Goal: Check status

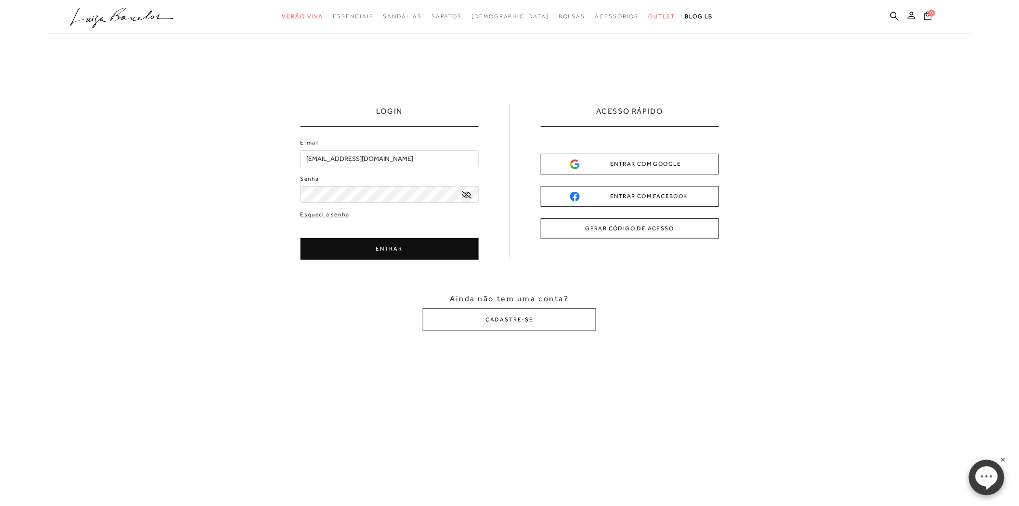
click at [393, 246] on button "ENTRAR" at bounding box center [390, 249] width 178 height 22
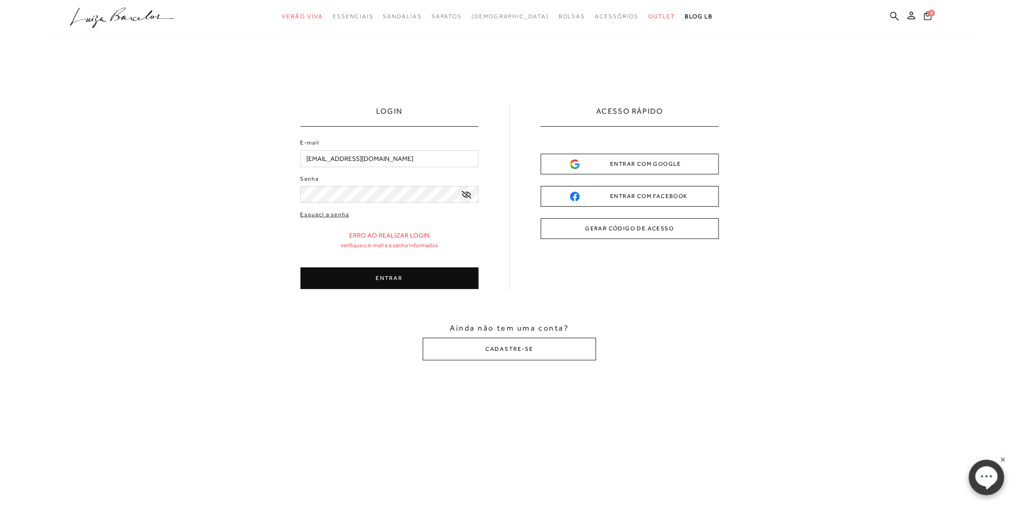
click at [395, 271] on button "ENTRAR" at bounding box center [390, 278] width 178 height 22
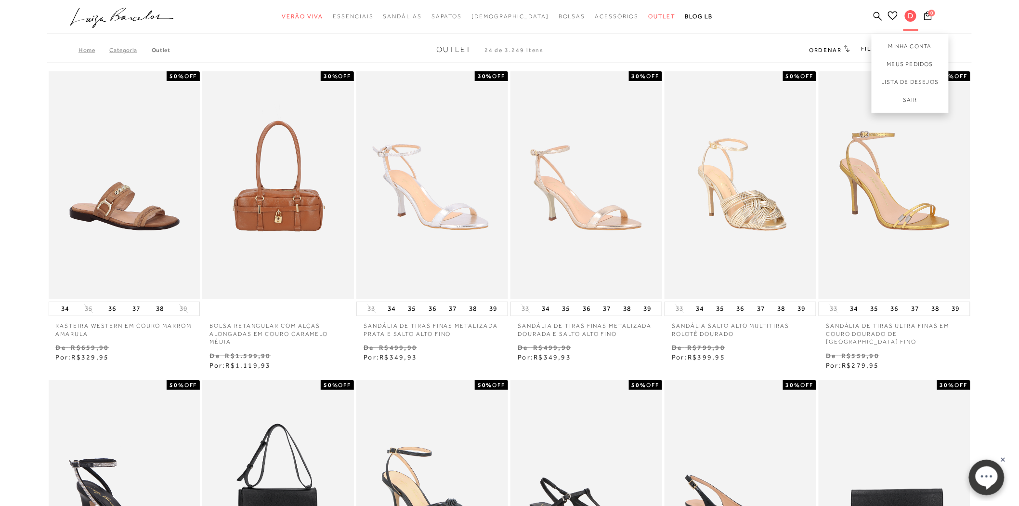
click at [911, 13] on span "D" at bounding box center [911, 16] width 12 height 12
click at [914, 63] on link "Meus Pedidos" at bounding box center [910, 64] width 77 height 18
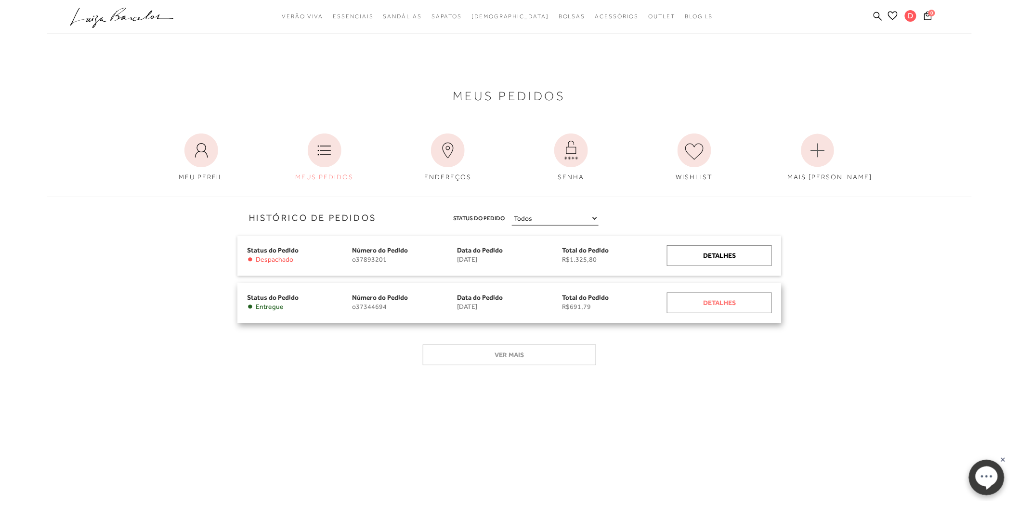
click at [711, 302] on div "Detalhes" at bounding box center [719, 302] width 105 height 21
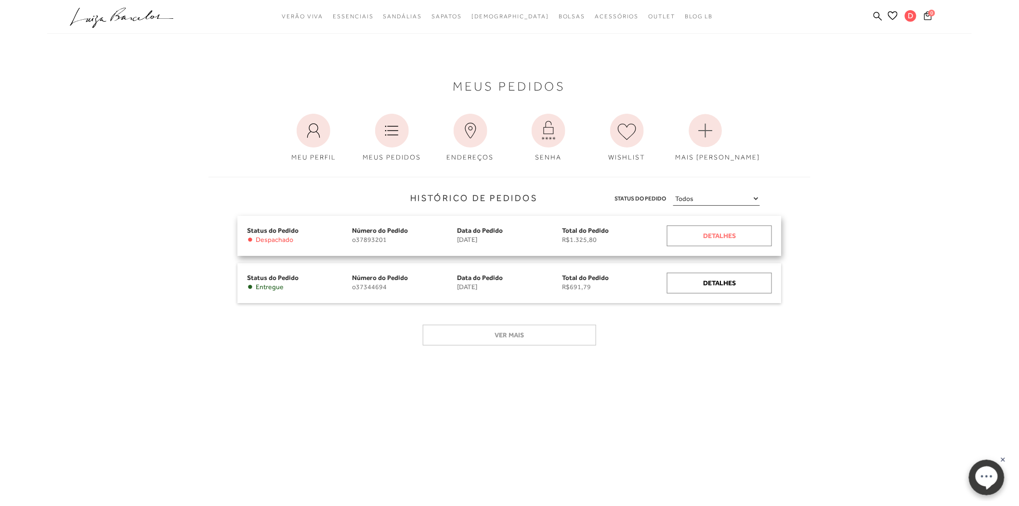
click at [706, 233] on div "Detalhes" at bounding box center [719, 235] width 105 height 21
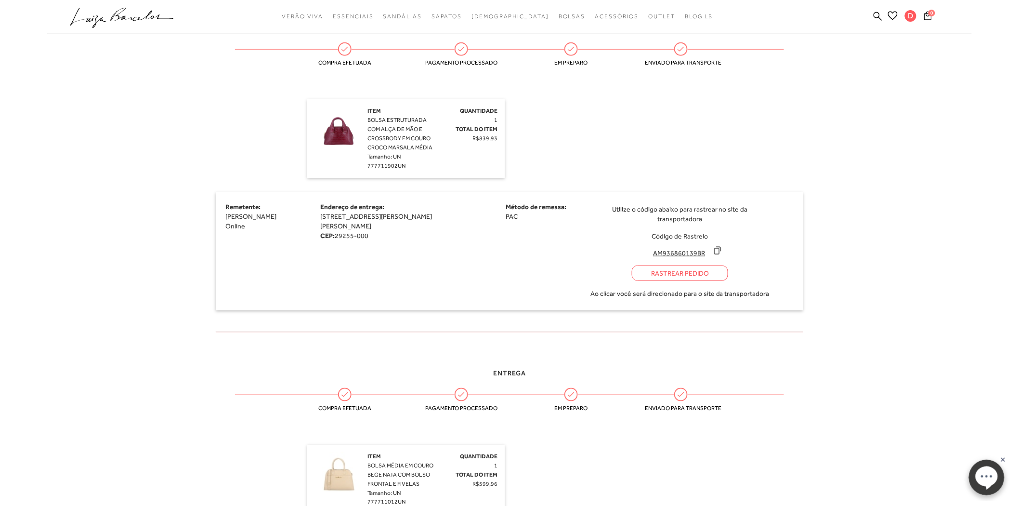
scroll to position [267, 0]
click at [671, 265] on div "Rastrear Pedido" at bounding box center [680, 272] width 96 height 15
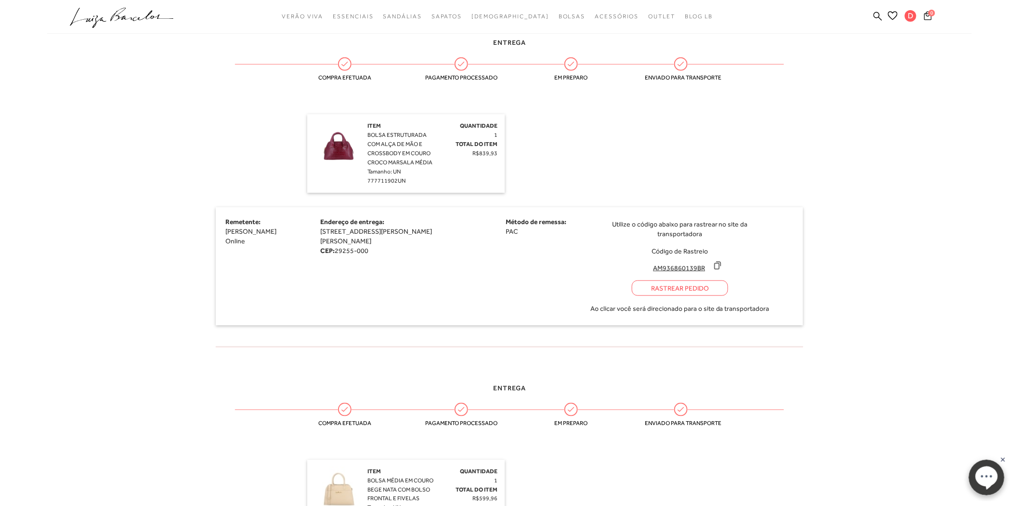
click at [715, 262] on icon at bounding box center [718, 265] width 6 height 7
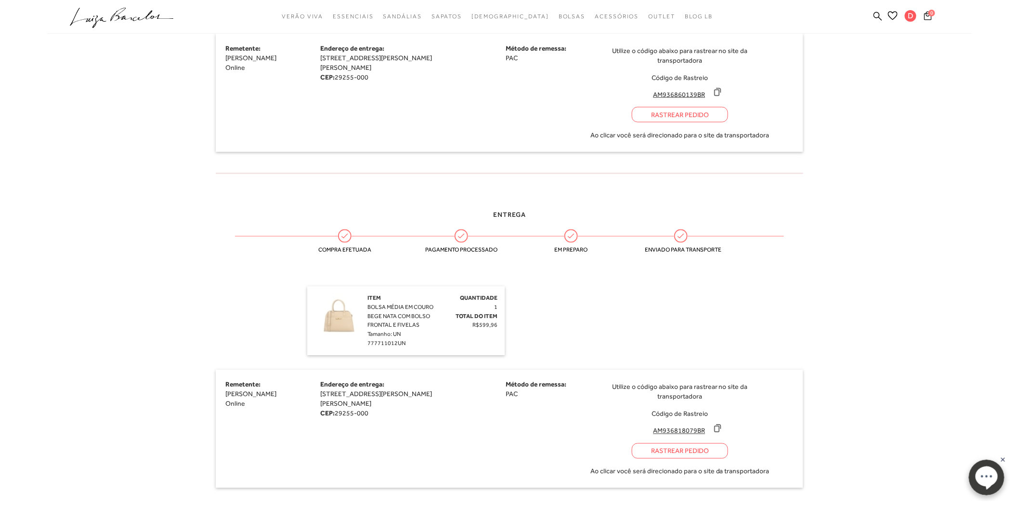
scroll to position [535, 0]
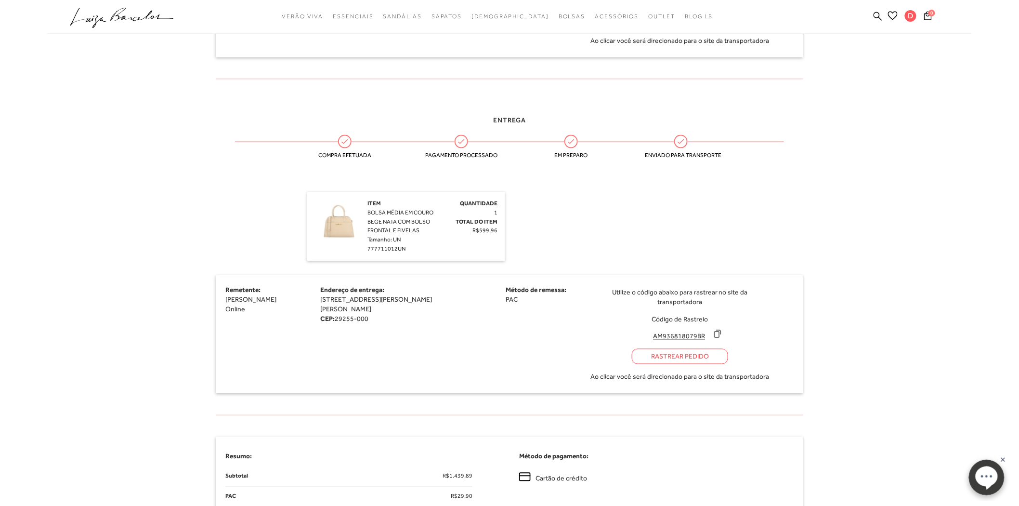
click at [713, 329] on icon at bounding box center [718, 334] width 10 height 10
click at [687, 349] on div "Rastrear Pedido" at bounding box center [680, 356] width 96 height 15
